Goal: Transaction & Acquisition: Purchase product/service

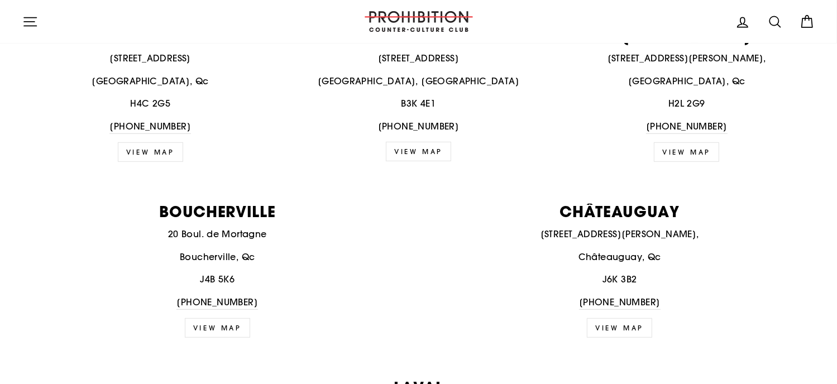
scroll to position [501, 0]
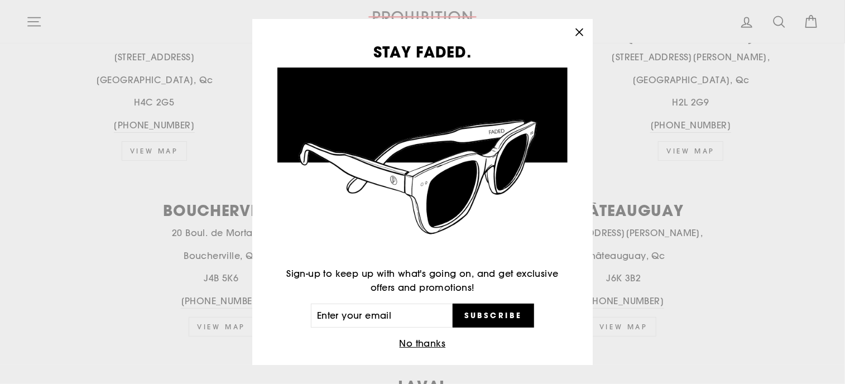
click at [582, 31] on icon "button" at bounding box center [579, 32] width 7 height 7
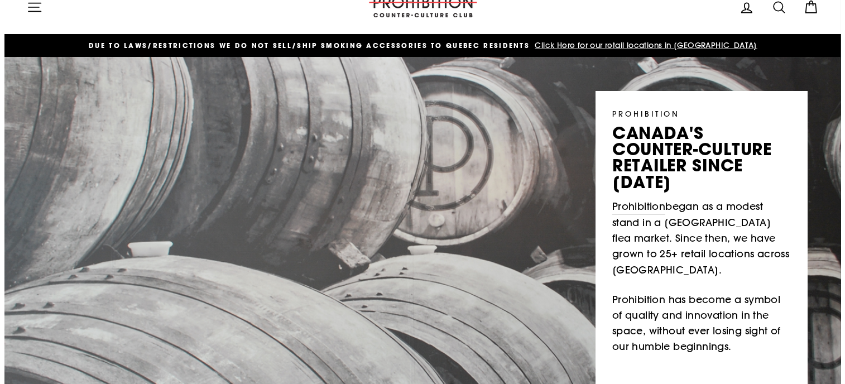
scroll to position [0, 0]
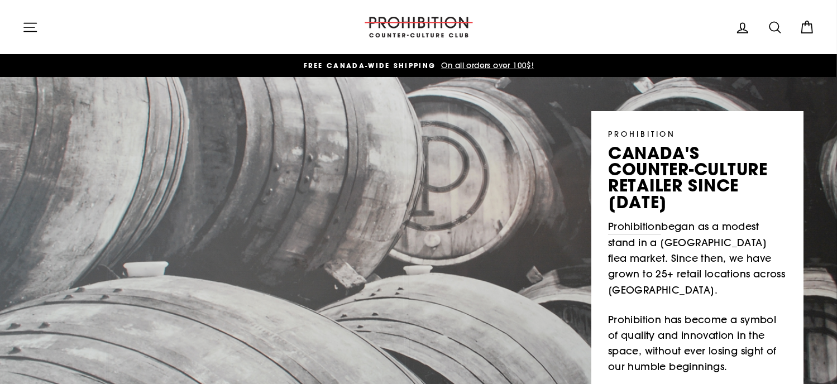
click at [28, 31] on icon "button" at bounding box center [30, 27] width 12 height 8
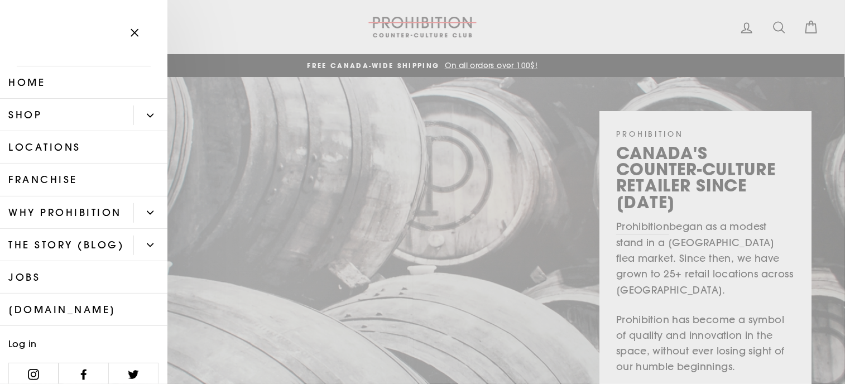
click at [67, 119] on link "Shop" at bounding box center [66, 115] width 133 height 32
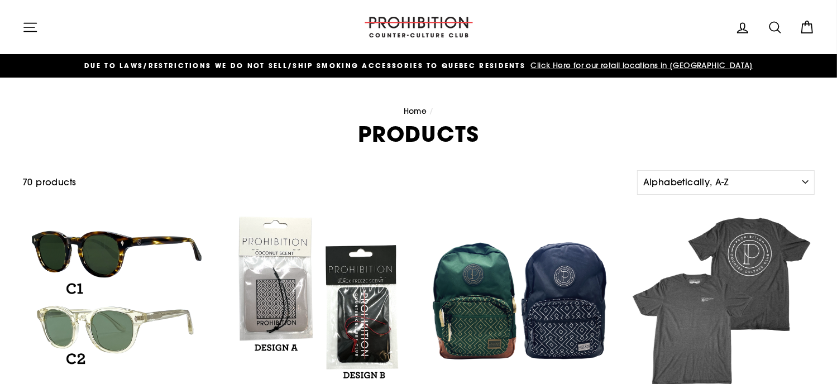
click at [808, 24] on icon at bounding box center [807, 28] width 16 height 16
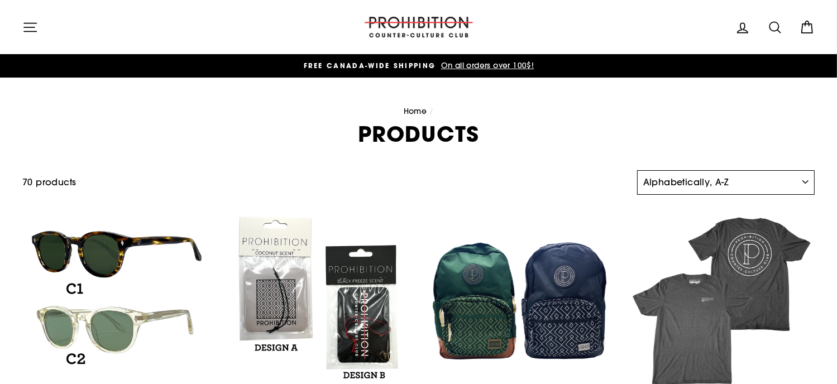
click at [716, 183] on select "Sort Featured Best selling Alphabetically, A-Z Alphabetically, Z-A Price, low t…" at bounding box center [726, 182] width 178 height 25
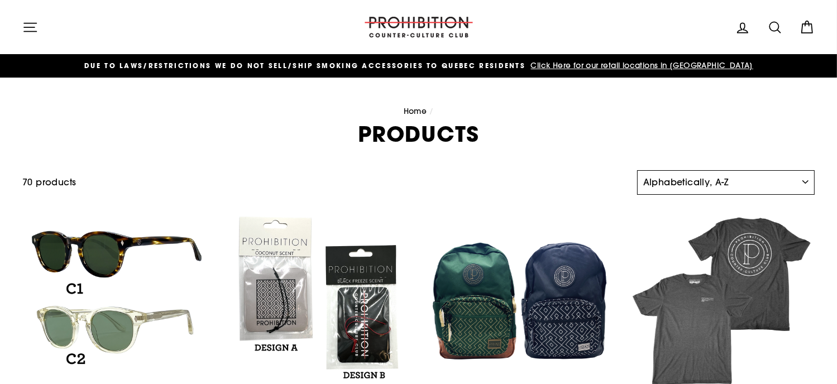
select select "title-ascending"
click at [637, 170] on select "Sort Featured Best selling Alphabetically, A-Z Alphabetically, Z-A Price, low t…" at bounding box center [726, 182] width 178 height 25
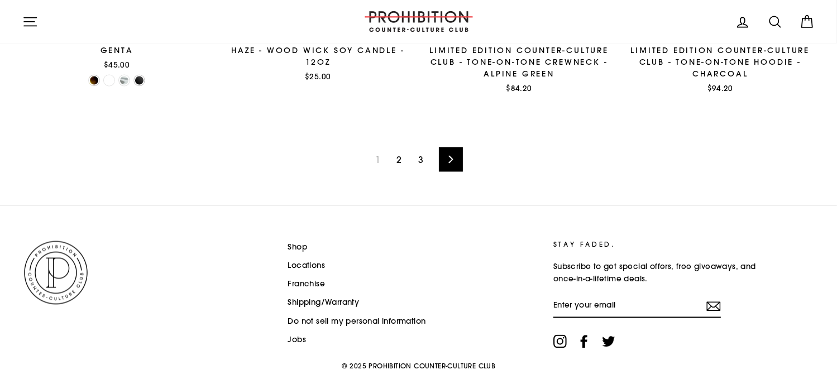
scroll to position [1916, 0]
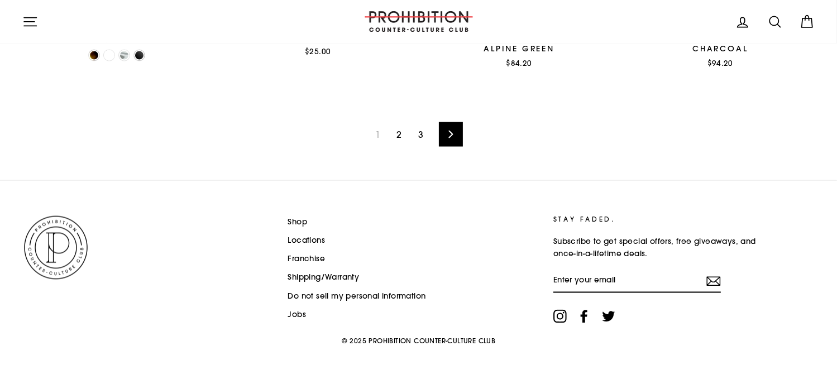
click at [453, 137] on icon at bounding box center [450, 135] width 7 height 8
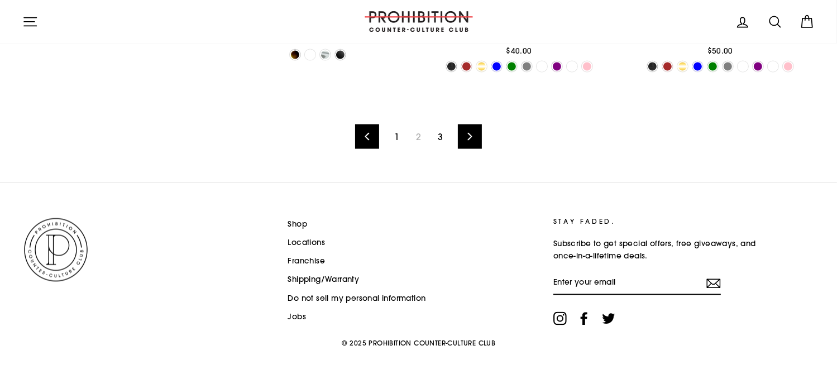
scroll to position [1923, 0]
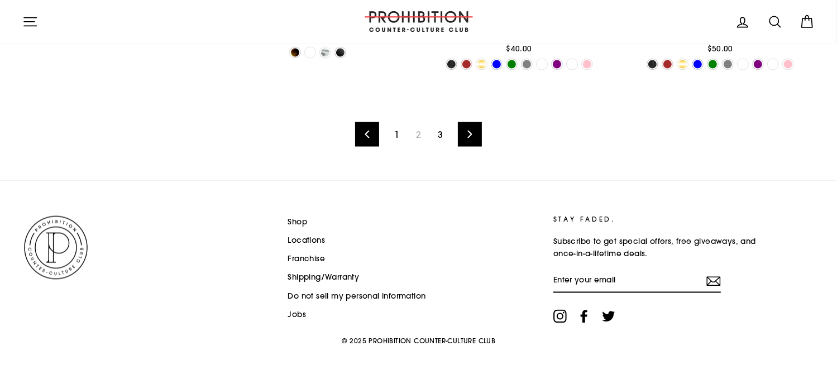
click at [470, 133] on icon at bounding box center [470, 135] width 4 height 8
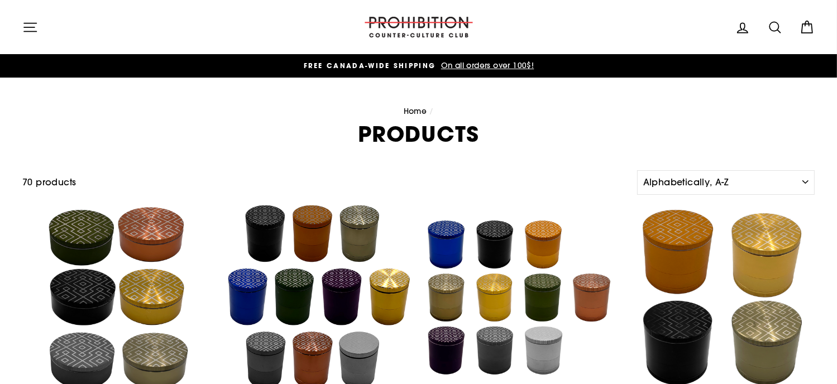
click at [30, 24] on icon "button" at bounding box center [30, 28] width 16 height 16
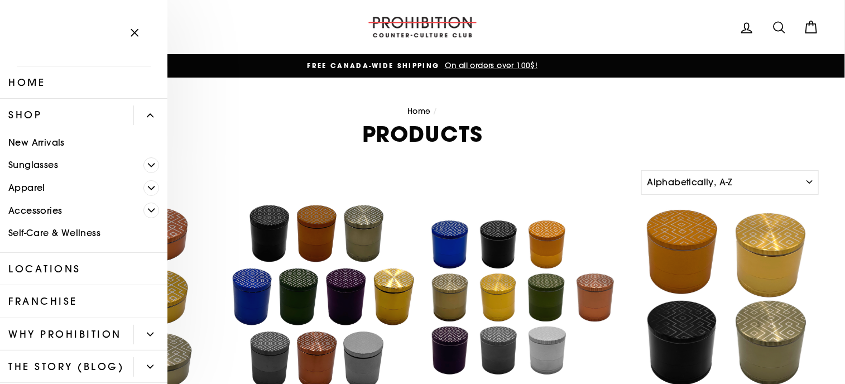
click at [80, 212] on link "Accessories" at bounding box center [71, 210] width 143 height 23
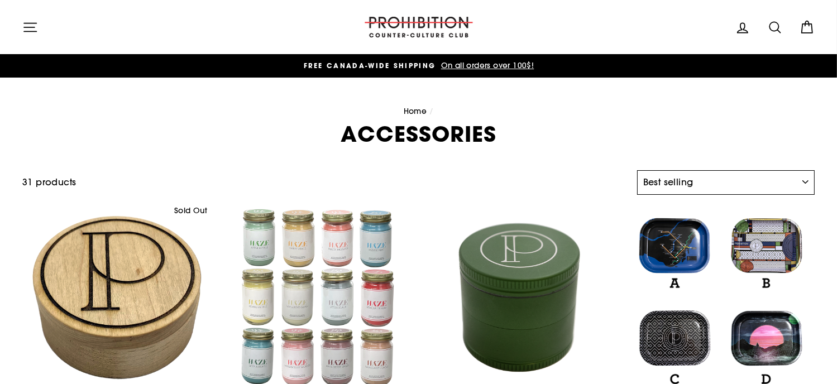
click at [745, 181] on select "Sort Featured Best selling Alphabetically, A-Z Alphabetically, Z-A Price, low t…" at bounding box center [726, 182] width 178 height 25
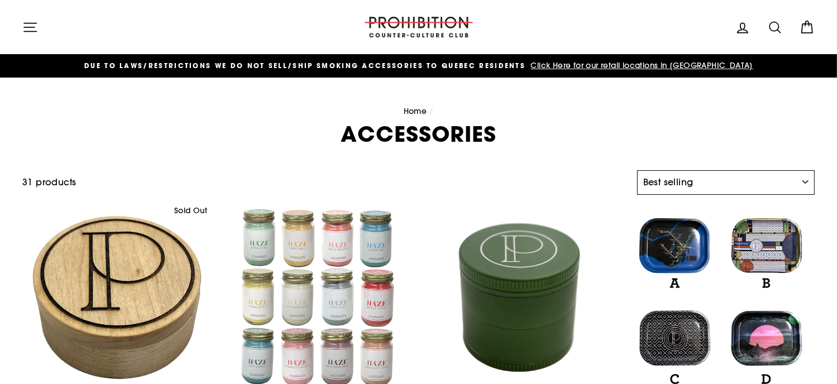
select select "price-ascending"
click at [637, 170] on select "Sort Featured Best selling Alphabetically, A-Z Alphabetically, Z-A Price, low t…" at bounding box center [726, 182] width 178 height 25
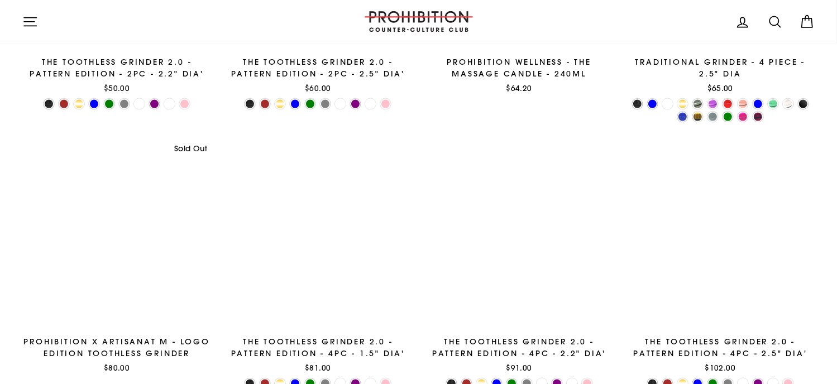
scroll to position [1669, 0]
